Goal: Find contact information: Find contact information

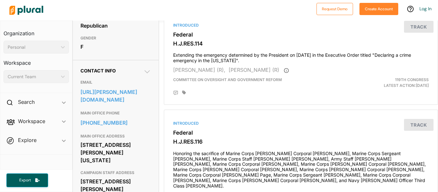
scroll to position [161, 0]
drag, startPoint x: 79, startPoint y: 88, endPoint x: 93, endPoint y: 100, distance: 18.2
click at [93, 100] on div "Contact Info EMAIL [URL][PERSON_NAME][DOMAIN_NAME] MAIN OFFICE PHONE [PHONE_NUM…" at bounding box center [116, 194] width 86 height 269
copy link "[URL][PERSON_NAME][DOMAIN_NAME]"
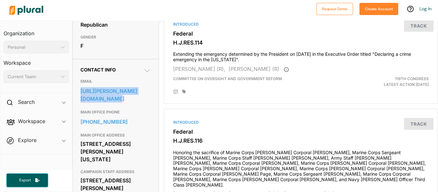
drag, startPoint x: 79, startPoint y: 142, endPoint x: 140, endPoint y: 160, distance: 63.7
click at [140, 160] on div "Contact Info EMAIL [URL][PERSON_NAME][DOMAIN_NAME] MAIN OFFICE PHONE [PHONE_NUM…" at bounding box center [116, 193] width 86 height 269
copy div "[STREET_ADDRESS][PERSON_NAME][US_STATE]"
